Goal: Task Accomplishment & Management: Manage account settings

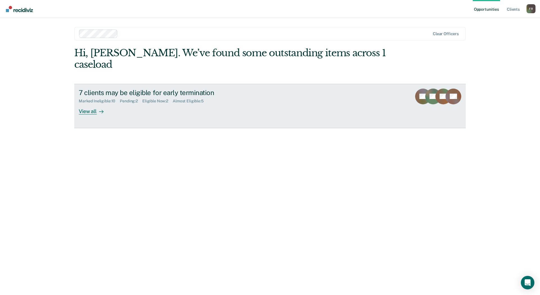
click at [100, 109] on icon at bounding box center [101, 111] width 5 height 5
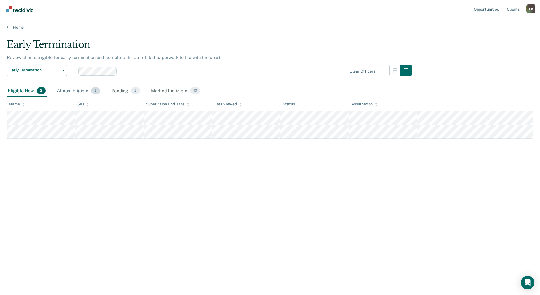
click at [75, 89] on div "Almost Eligible 5" at bounding box center [79, 91] width 46 height 12
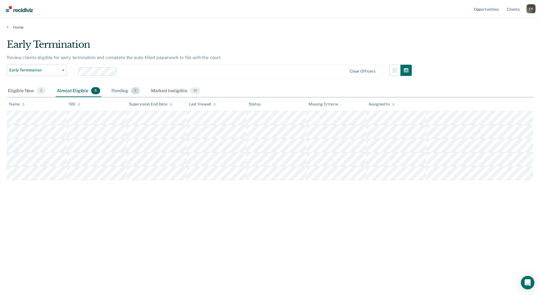
click at [123, 91] on div "Pending 2" at bounding box center [125, 91] width 31 height 12
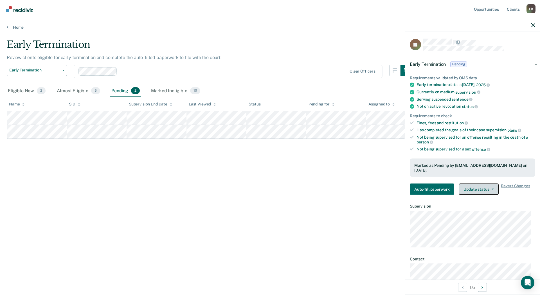
click at [487, 185] on button "Update status" at bounding box center [479, 189] width 40 height 11
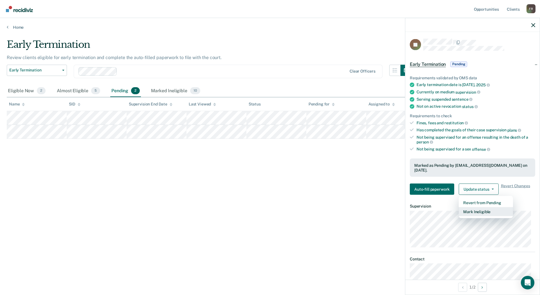
click at [483, 208] on button "Mark Ineligible" at bounding box center [486, 211] width 54 height 9
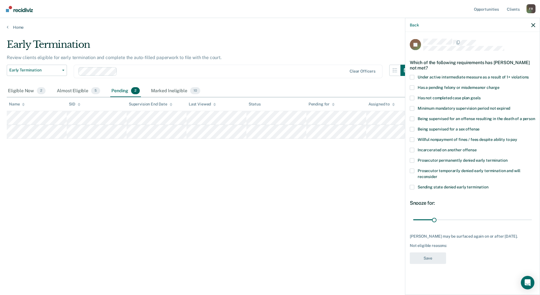
click at [414, 159] on span at bounding box center [412, 160] width 5 height 5
click at [508, 158] on input "Prosecutor permanently denied early termination" at bounding box center [508, 158] width 0 height 0
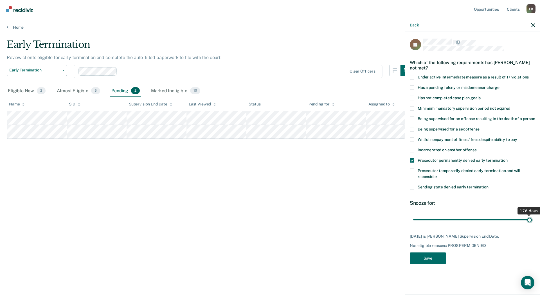
drag, startPoint x: 435, startPoint y: 219, endPoint x: 540, endPoint y: 223, distance: 105.0
type input "176"
click at [532, 223] on input "range" at bounding box center [472, 220] width 119 height 10
click at [421, 258] on button "Save" at bounding box center [428, 258] width 36 height 12
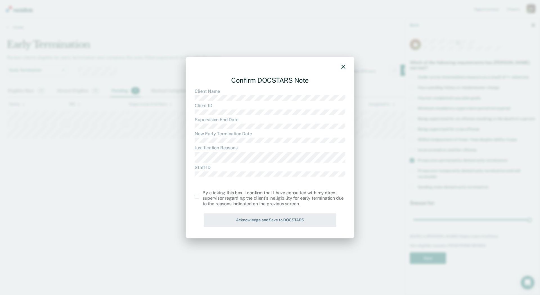
click at [196, 198] on span at bounding box center [197, 196] width 5 height 5
click at [203, 194] on input "checkbox" at bounding box center [203, 194] width 0 height 0
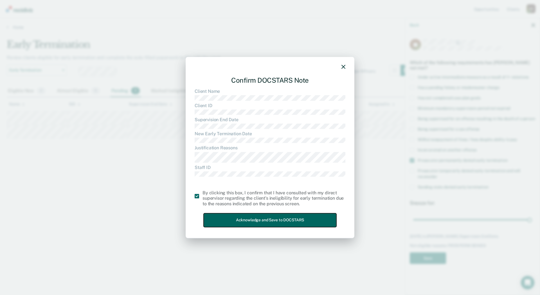
click at [252, 216] on button "Acknowledge and Save to DOCSTARS" at bounding box center [270, 220] width 133 height 14
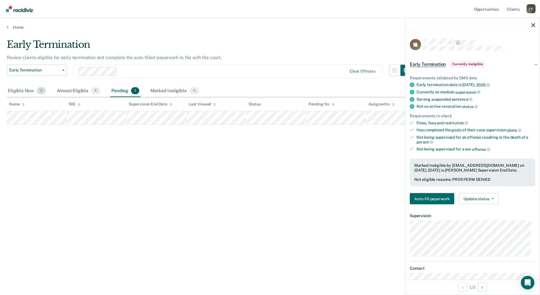
click at [24, 90] on div "Eligible Now 2" at bounding box center [27, 91] width 40 height 12
